Goal: Information Seeking & Learning: Learn about a topic

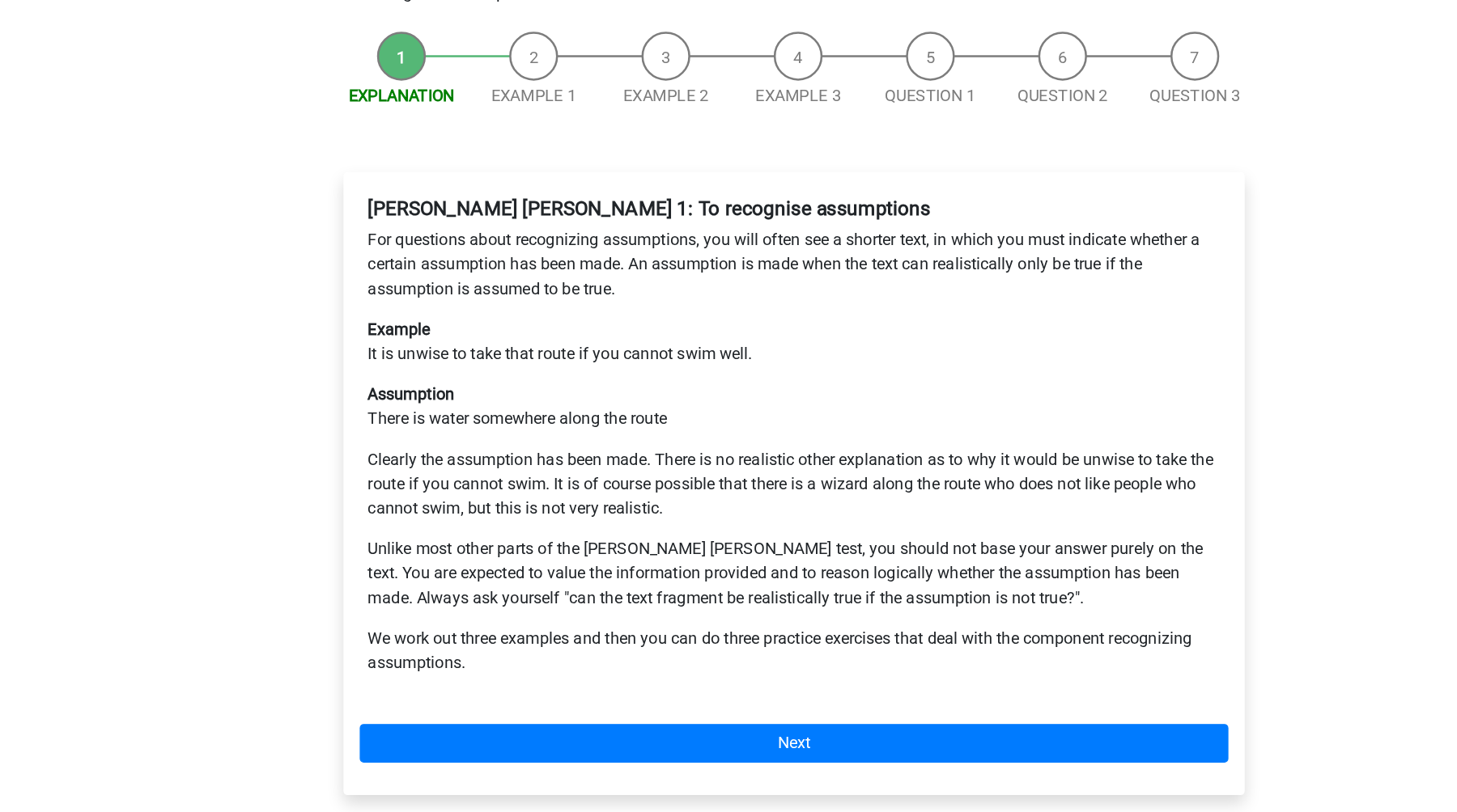
scroll to position [109, 0]
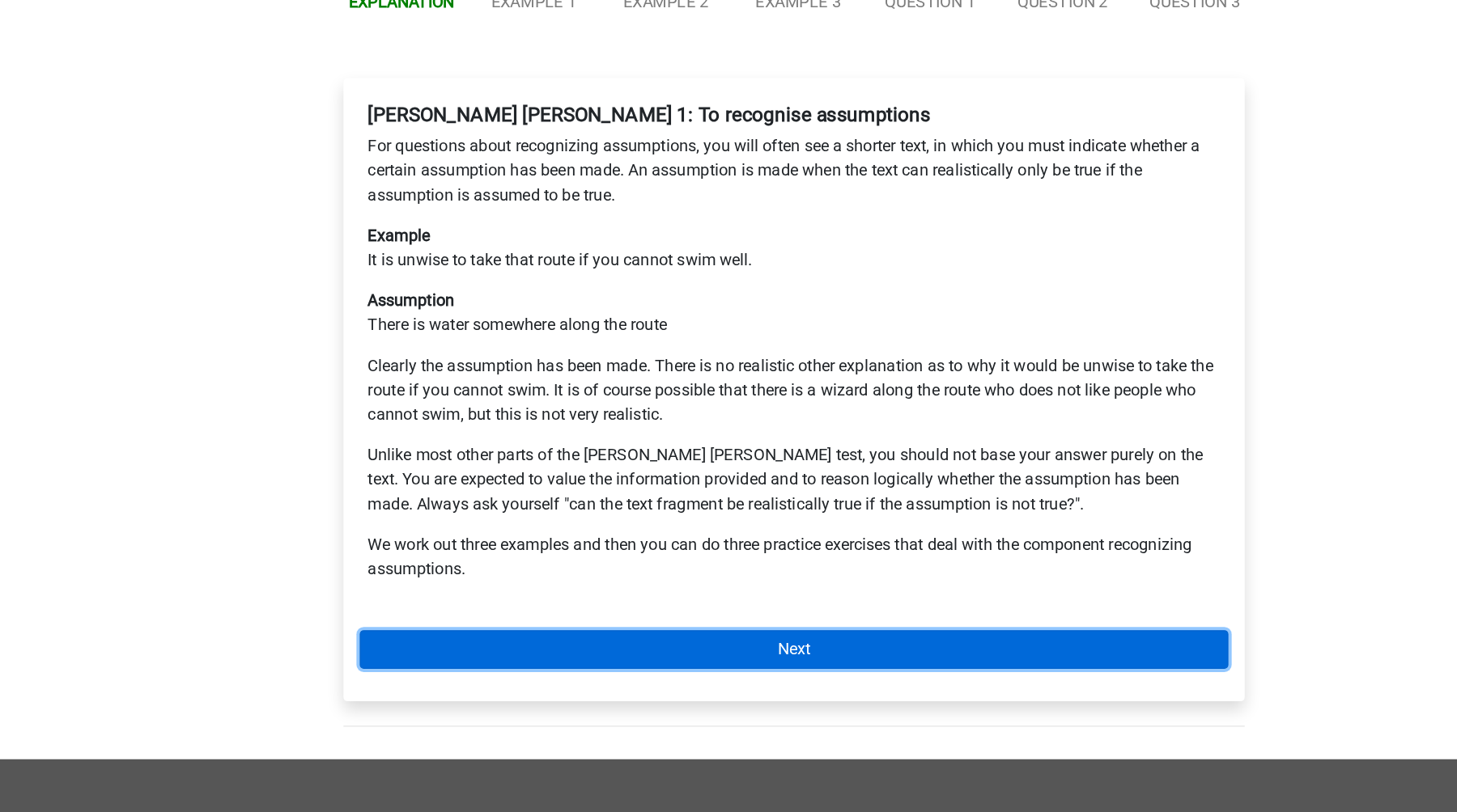
click at [527, 667] on link "Next" at bounding box center [728, 682] width 691 height 30
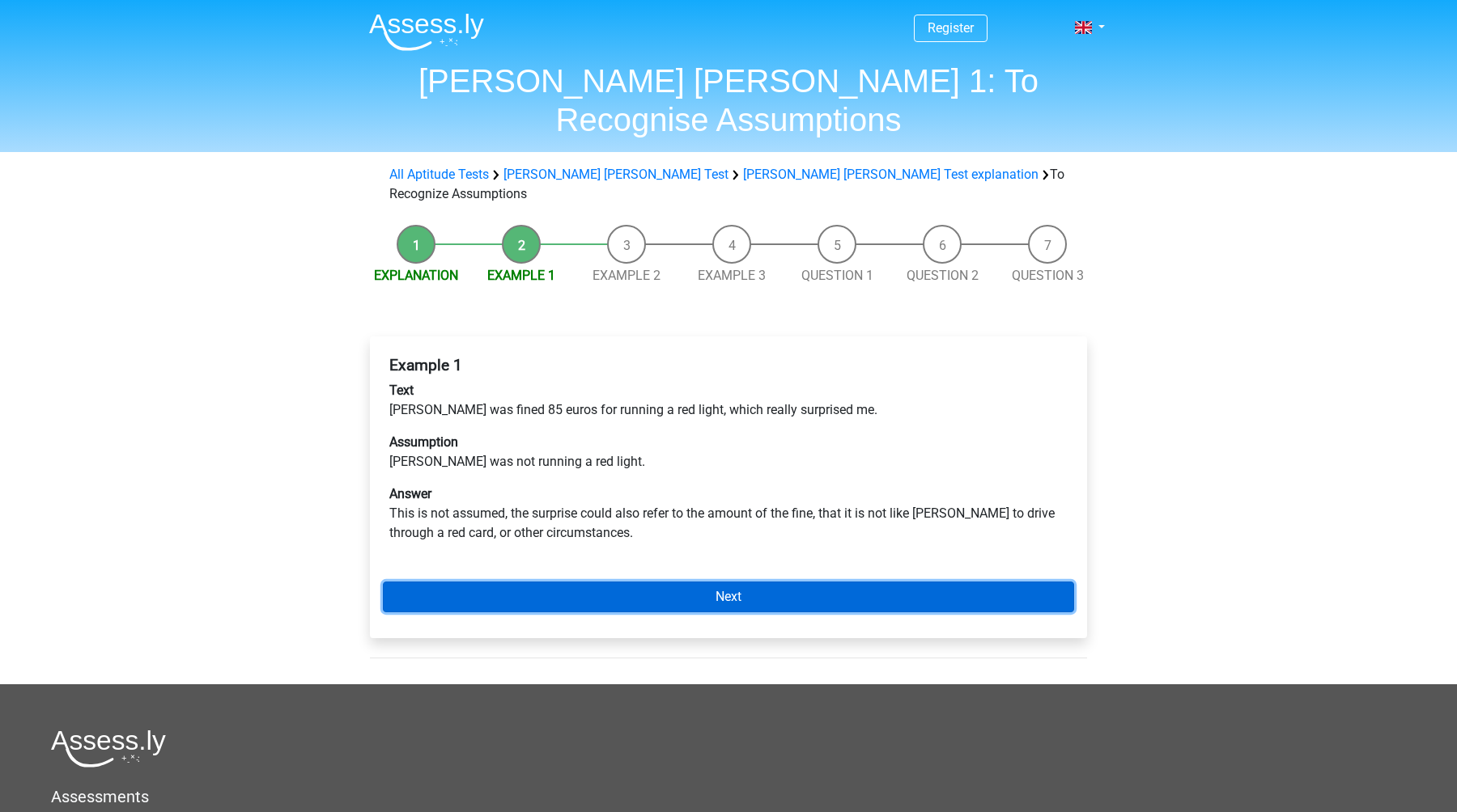
click at [519, 582] on link "Next" at bounding box center [728, 597] width 691 height 30
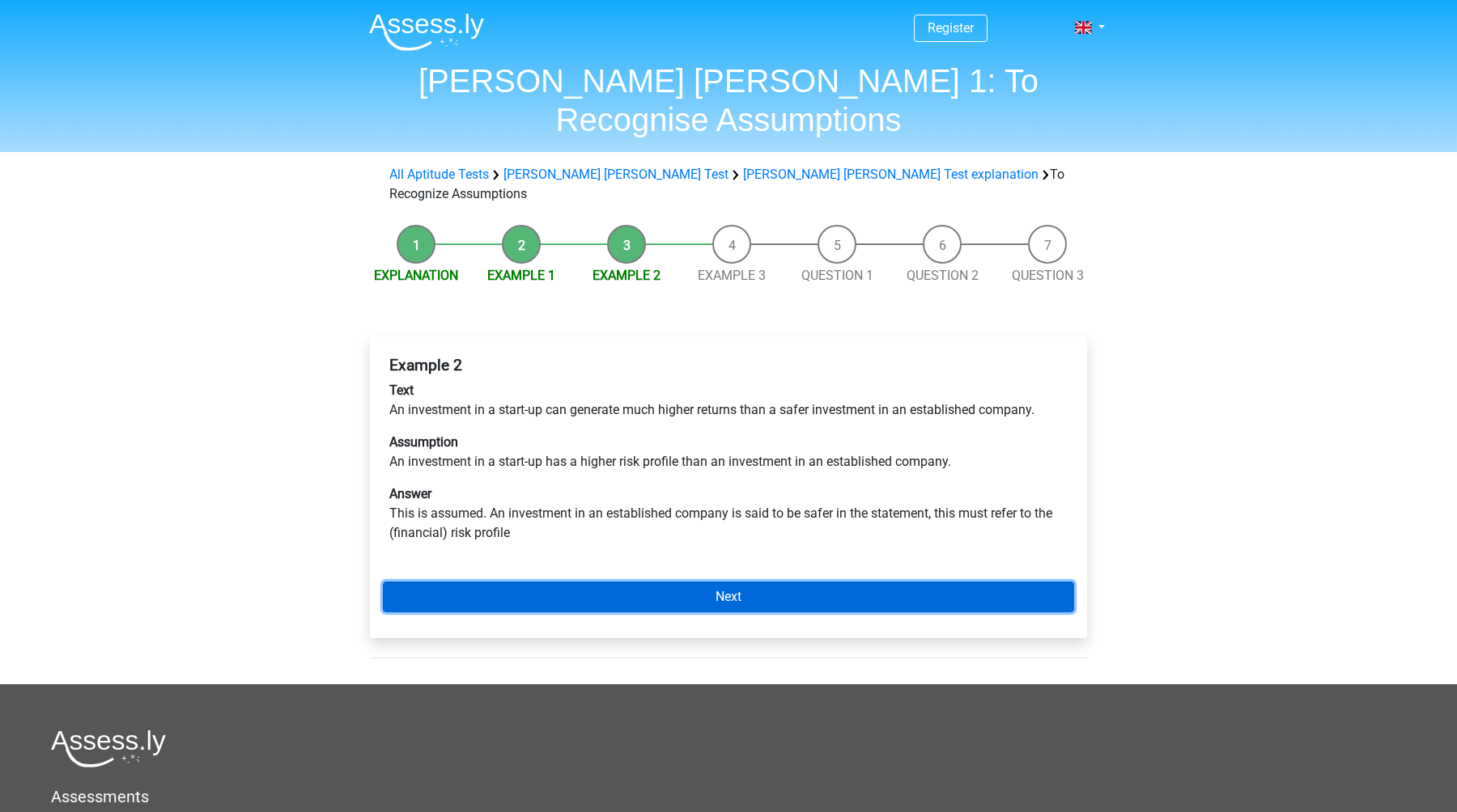
click at [745, 582] on link "Next" at bounding box center [728, 597] width 691 height 30
